Goal: Transaction & Acquisition: Obtain resource

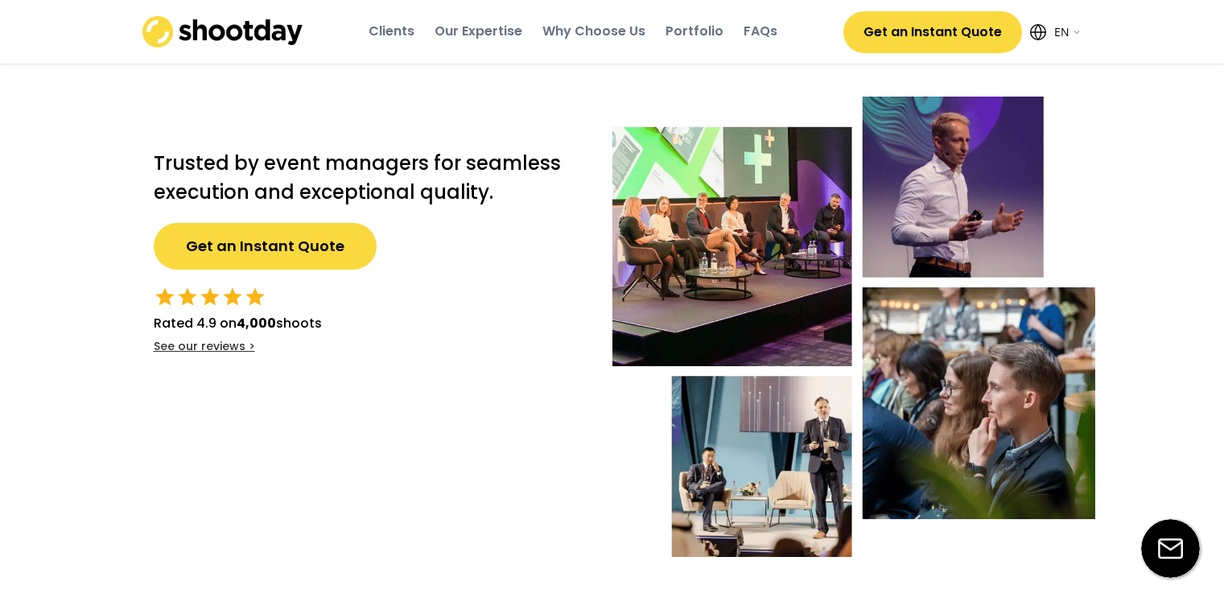
select select ""en""
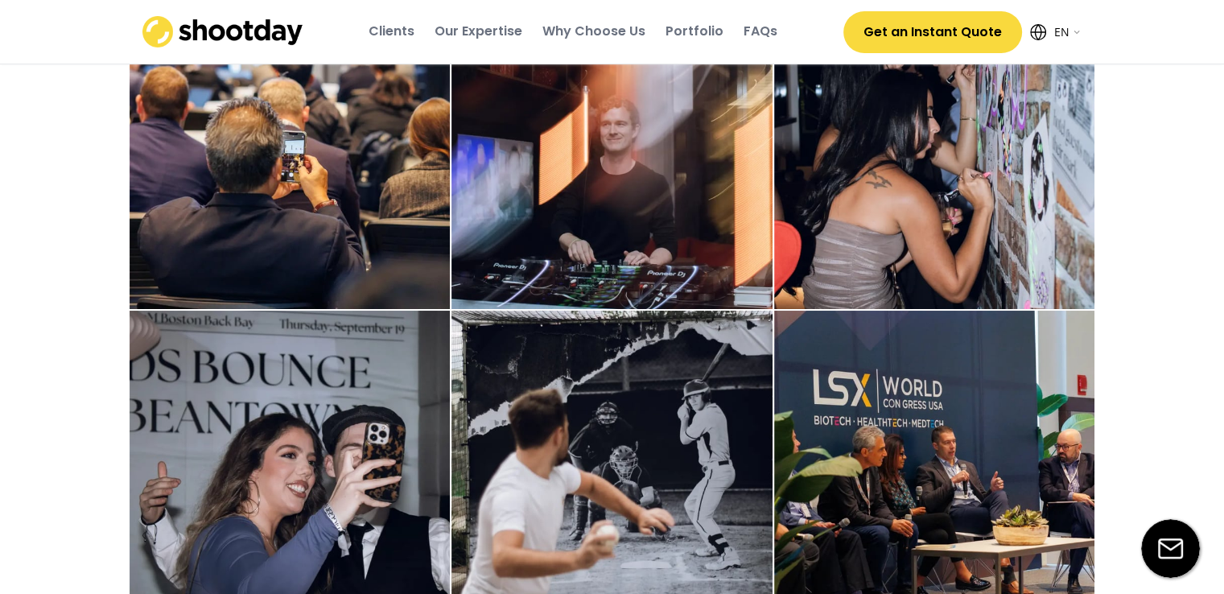
scroll to position [3138, 0]
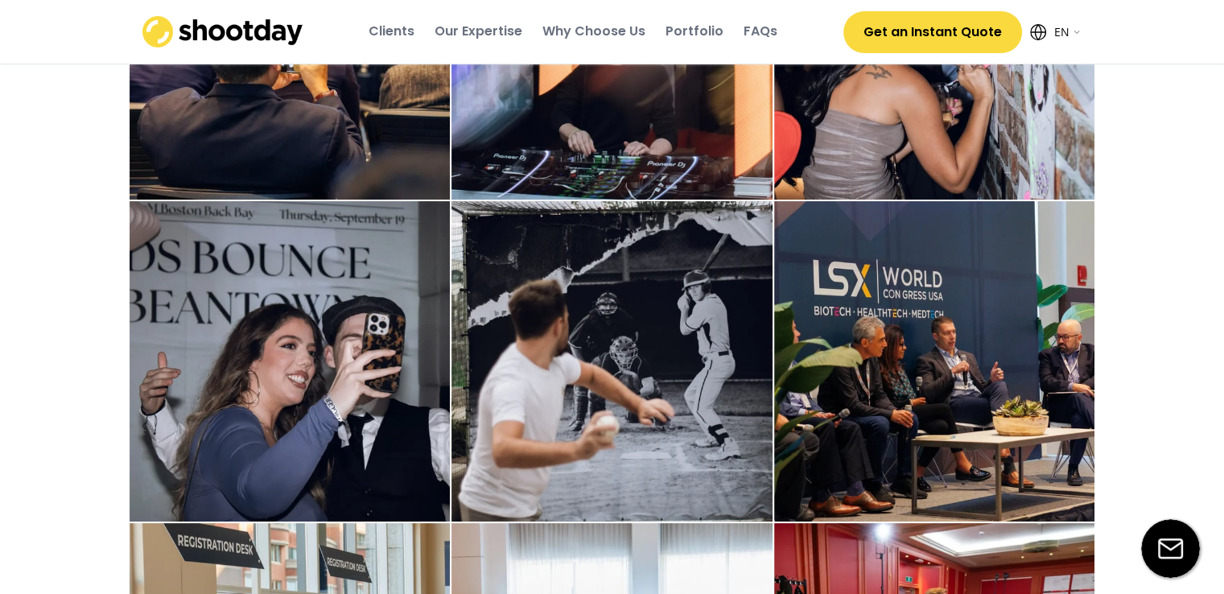
click at [916, 31] on button "Get an Instant Quote" at bounding box center [932, 32] width 179 height 42
